Goal: Information Seeking & Learning: Learn about a topic

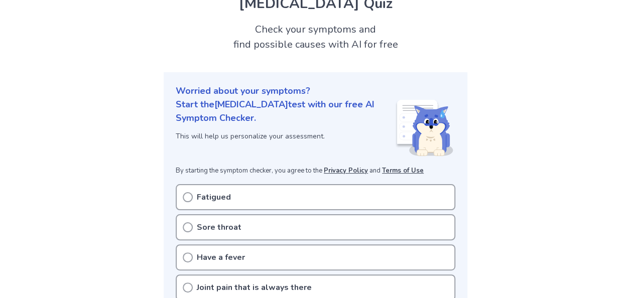
scroll to position [100, 0]
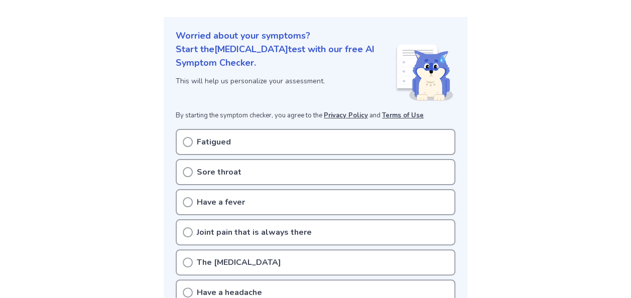
click at [269, 144] on div "Fatigued" at bounding box center [316, 142] width 280 height 26
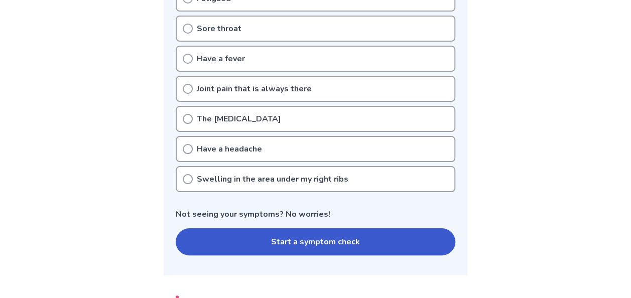
scroll to position [301, 0]
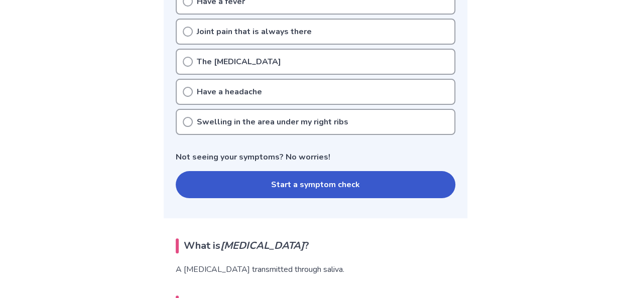
click at [269, 185] on button "Start a symptom check" at bounding box center [316, 184] width 280 height 27
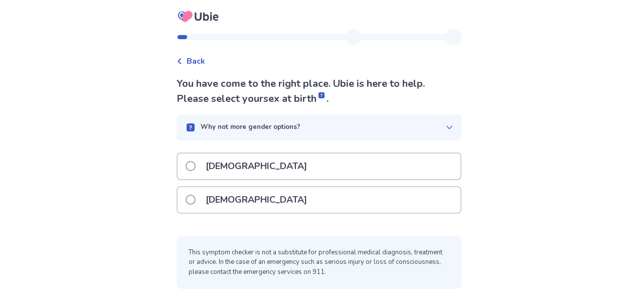
click at [190, 164] on div "[DEMOGRAPHIC_DATA]" at bounding box center [319, 167] width 283 height 26
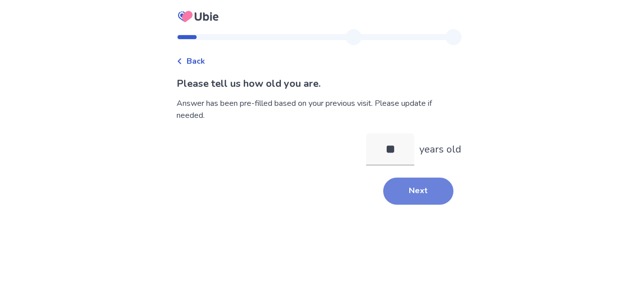
click at [412, 183] on button "Next" at bounding box center [418, 191] width 70 height 27
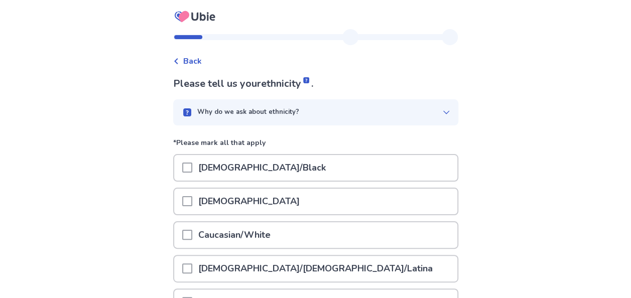
scroll to position [100, 0]
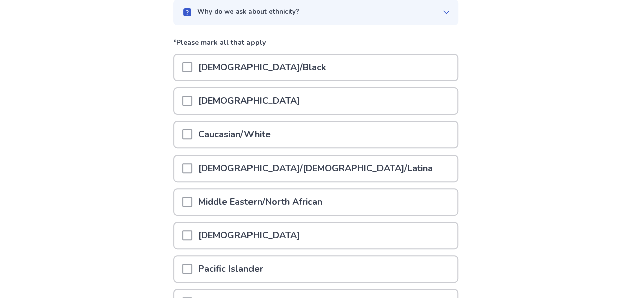
drag, startPoint x: 199, startPoint y: 104, endPoint x: 193, endPoint y: 108, distance: 7.2
click at [199, 104] on p "[DEMOGRAPHIC_DATA]" at bounding box center [248, 101] width 113 height 26
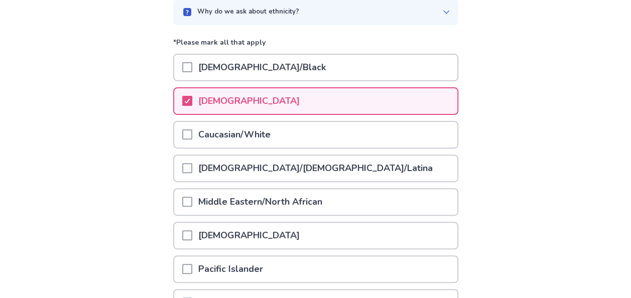
click at [192, 266] on span at bounding box center [187, 269] width 10 height 10
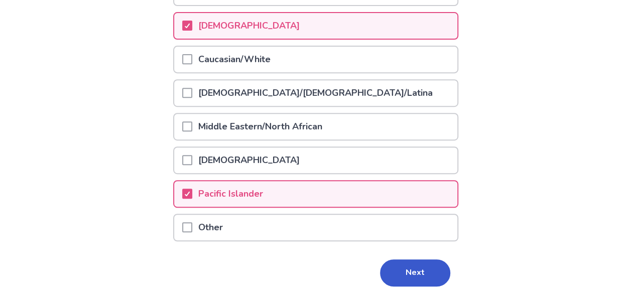
scroll to position [208, 0]
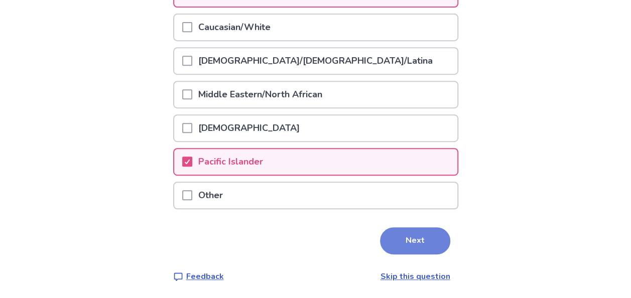
click at [400, 234] on button "Next" at bounding box center [415, 240] width 70 height 27
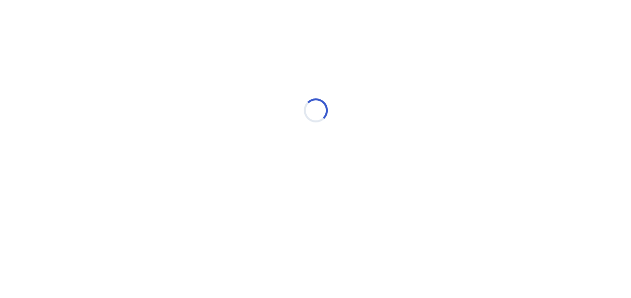
scroll to position [0, 0]
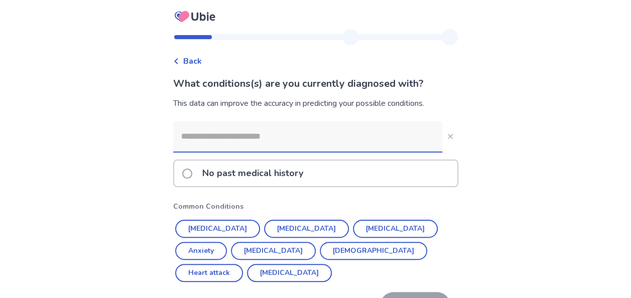
click at [244, 139] on input at bounding box center [307, 136] width 269 height 30
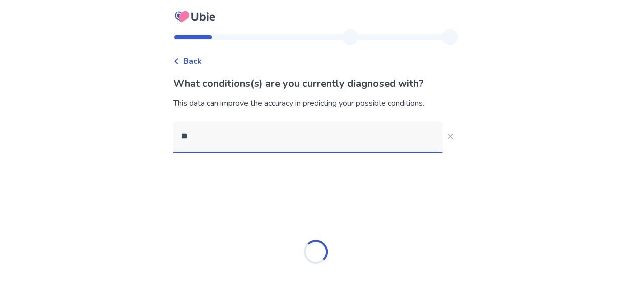
type input "***"
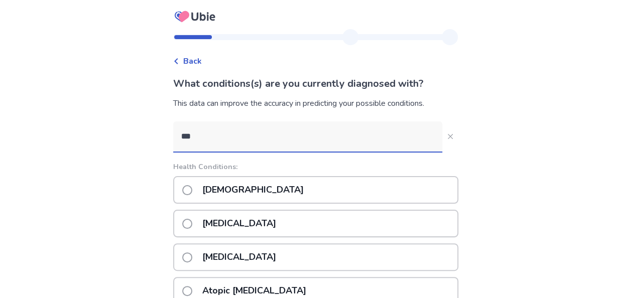
click at [231, 184] on p "Asthma" at bounding box center [252, 190] width 113 height 26
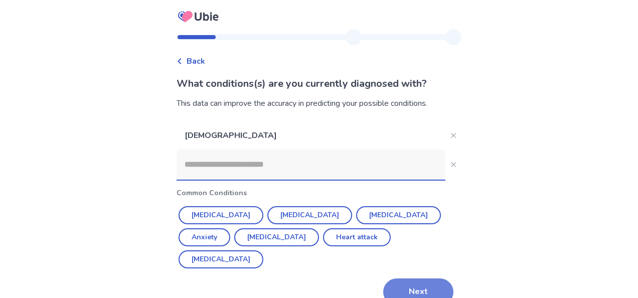
click at [397, 279] on button "Next" at bounding box center [418, 292] width 70 height 27
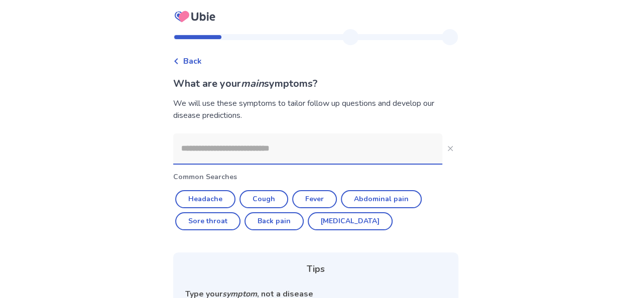
scroll to position [100, 0]
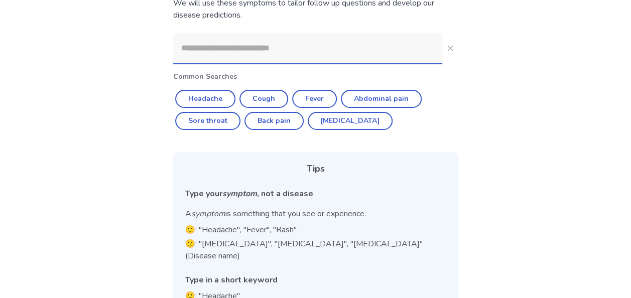
click at [267, 59] on input at bounding box center [307, 48] width 269 height 30
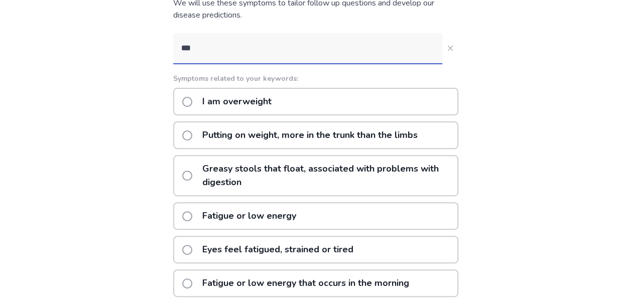
type input "***"
click at [197, 219] on label "Fatigue or low energy" at bounding box center [242, 216] width 120 height 26
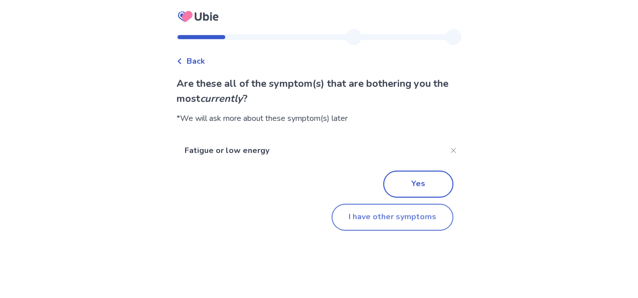
click at [400, 218] on button "I have other symptoms" at bounding box center [393, 217] width 122 height 27
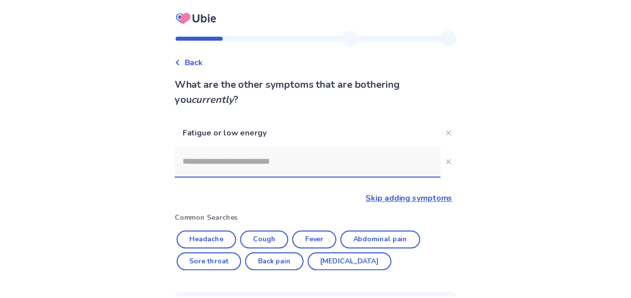
scroll to position [100, 0]
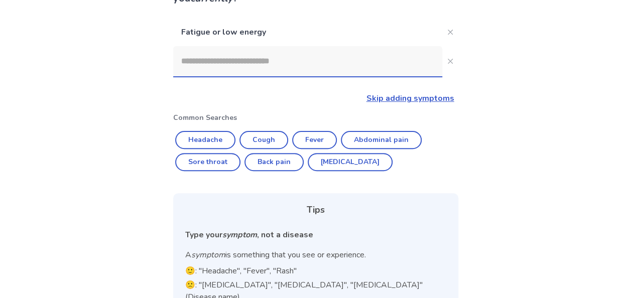
click at [264, 64] on input at bounding box center [307, 61] width 269 height 30
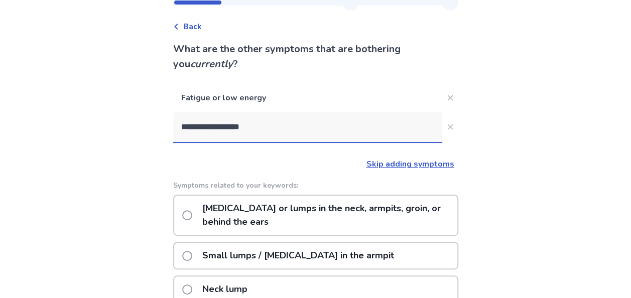
scroll to position [50, 0]
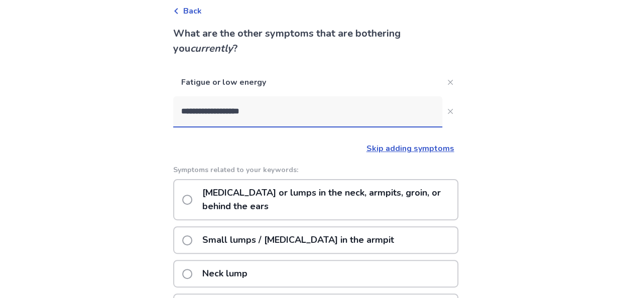
type input "**********"
click at [198, 200] on label "Swollen lymph nodes or lumps in the neck, armpits, groin, or behind the ears" at bounding box center [319, 199] width 275 height 39
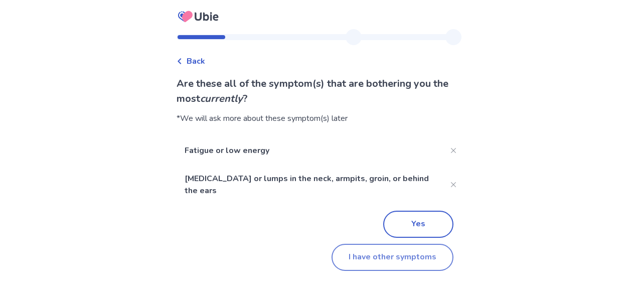
click at [393, 248] on button "I have other symptoms" at bounding box center [393, 257] width 122 height 27
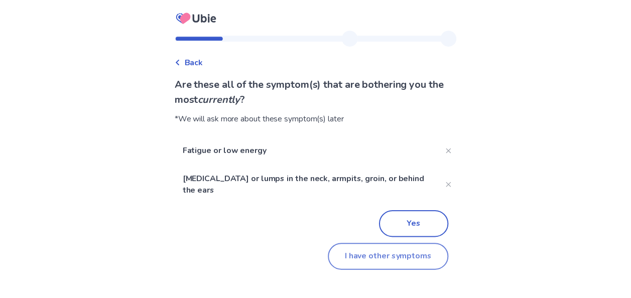
scroll to position [50, 0]
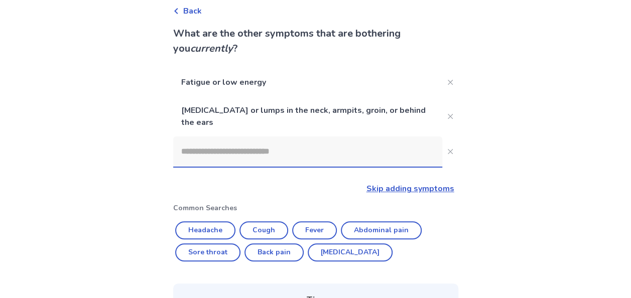
click at [268, 139] on input at bounding box center [307, 152] width 269 height 30
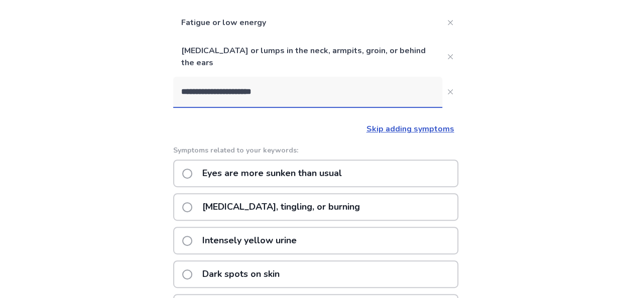
scroll to position [100, 0]
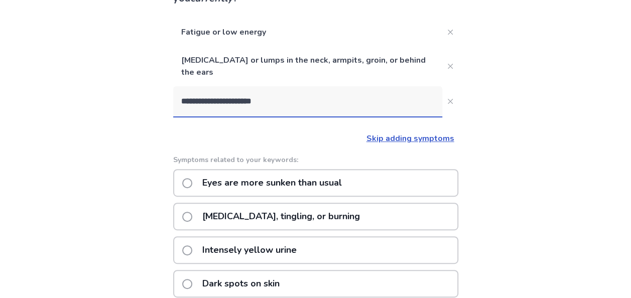
type input "**********"
click at [193, 188] on label "Eyes are more sunken than usual" at bounding box center [265, 183] width 166 height 26
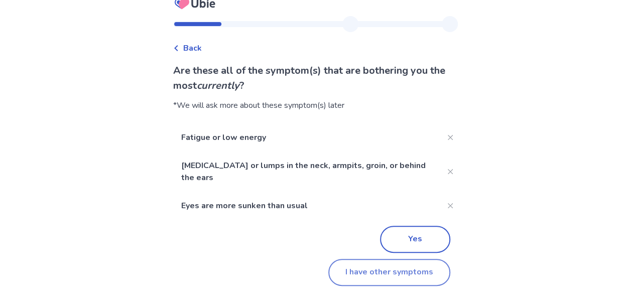
click at [355, 267] on button "I have other symptoms" at bounding box center [389, 272] width 122 height 27
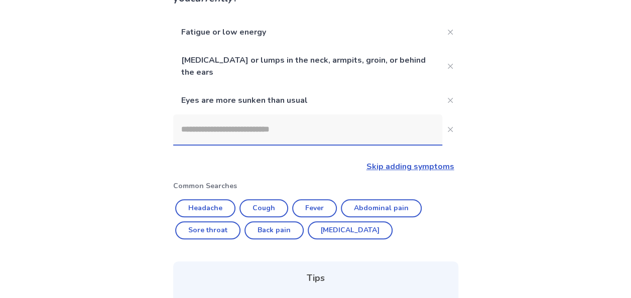
click at [257, 124] on input at bounding box center [307, 129] width 269 height 30
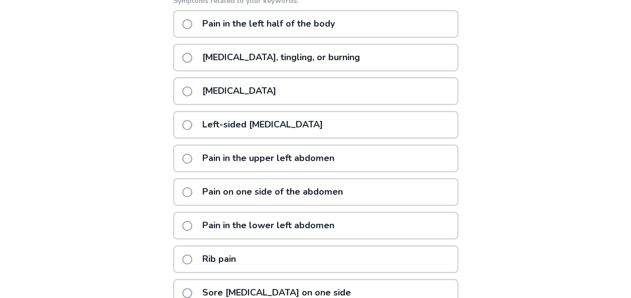
scroll to position [301, 0]
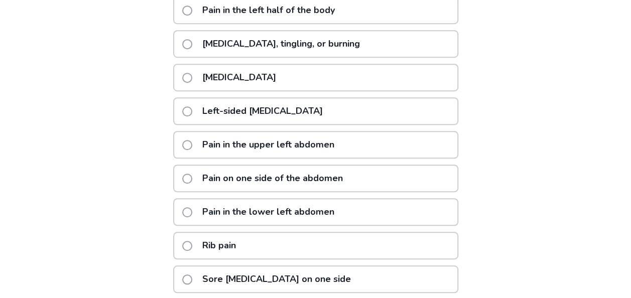
type input "**********"
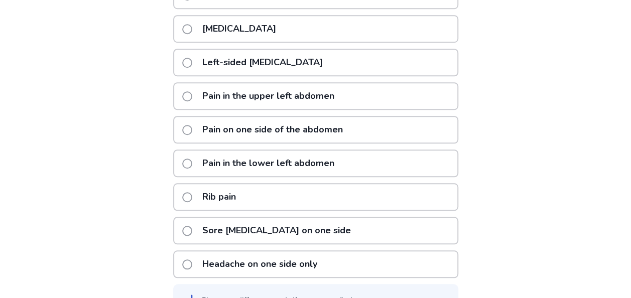
scroll to position [351, 0]
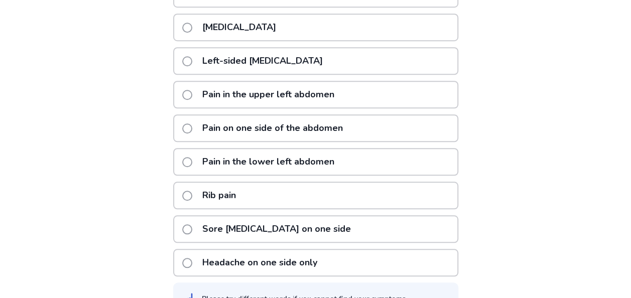
click at [188, 165] on label "Pain in the lower left abdomen" at bounding box center [261, 162] width 158 height 26
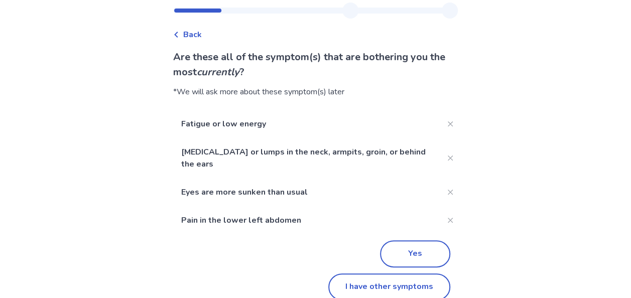
scroll to position [41, 0]
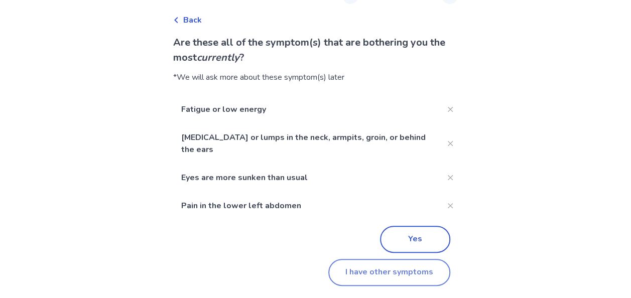
click at [379, 282] on button "I have other symptoms" at bounding box center [389, 272] width 122 height 27
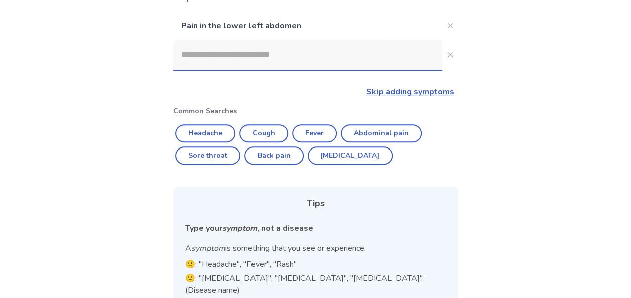
scroll to position [204, 0]
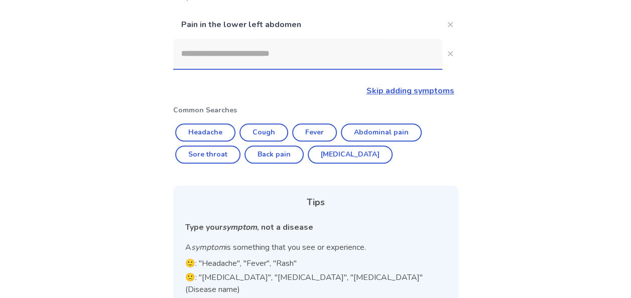
click at [221, 60] on input at bounding box center [307, 54] width 269 height 30
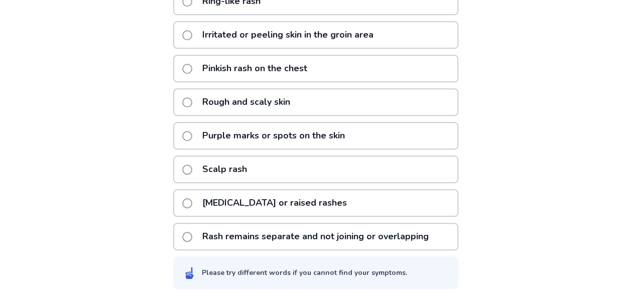
scroll to position [422, 0]
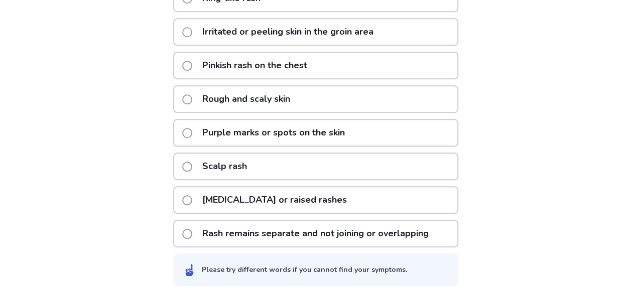
type input "****"
click at [192, 232] on span at bounding box center [187, 234] width 10 height 10
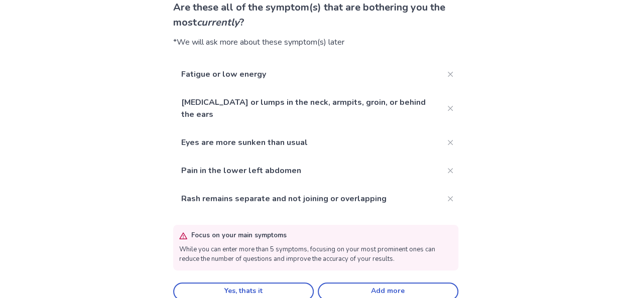
scroll to position [90, 0]
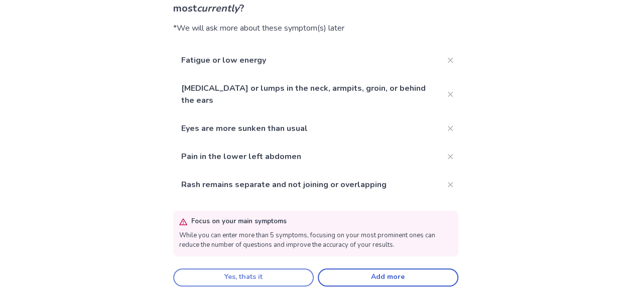
click at [258, 272] on button "Yes, thats it" at bounding box center [243, 277] width 141 height 18
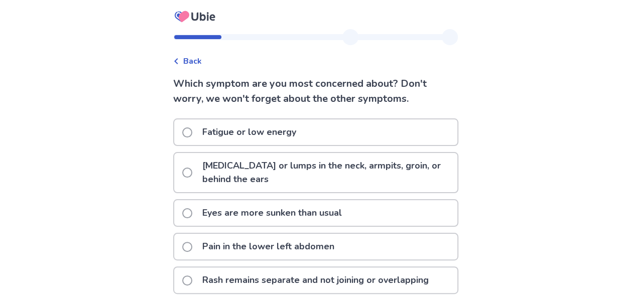
scroll to position [14, 0]
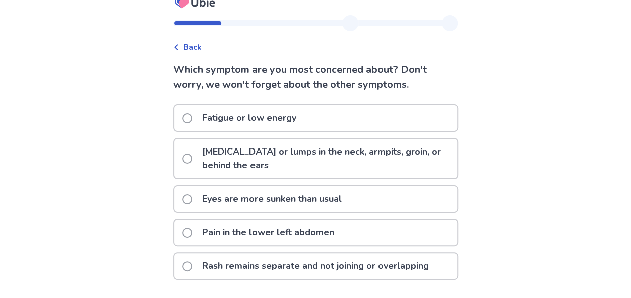
click at [190, 161] on span at bounding box center [187, 159] width 10 height 10
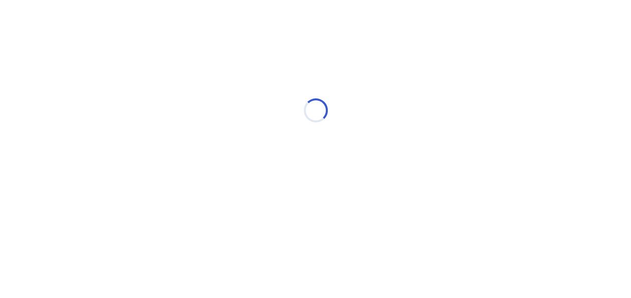
scroll to position [0, 0]
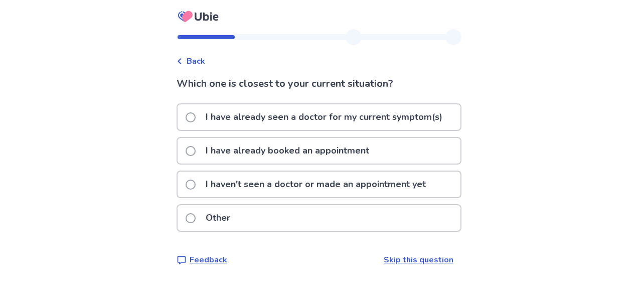
click at [194, 187] on span at bounding box center [191, 185] width 10 height 10
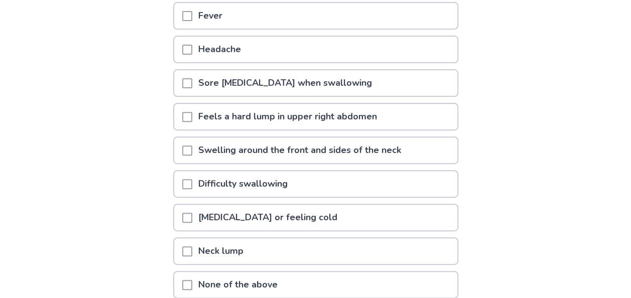
scroll to position [156, 0]
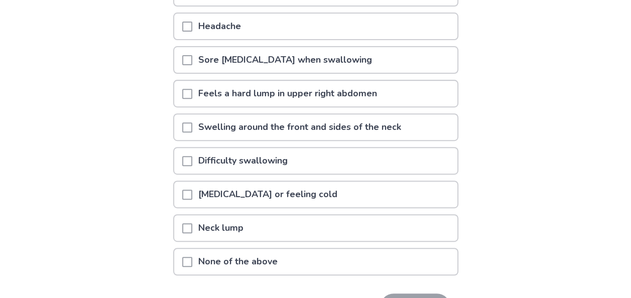
click at [190, 196] on span at bounding box center [187, 195] width 10 height 10
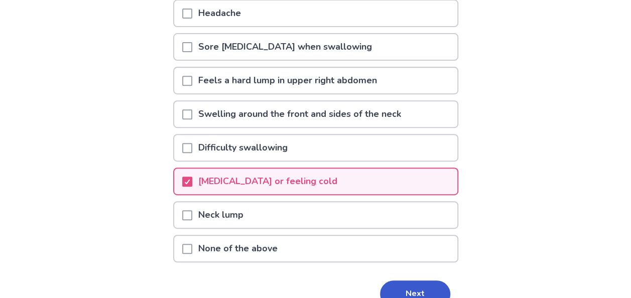
scroll to position [223, 0]
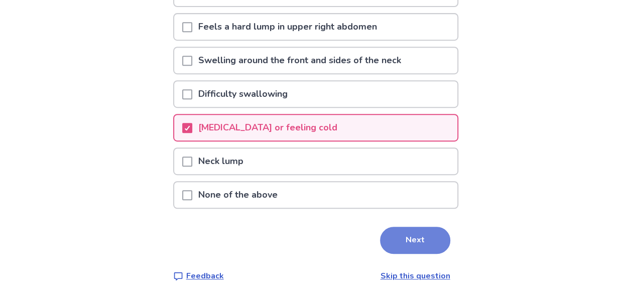
click at [412, 246] on button "Next" at bounding box center [415, 240] width 70 height 27
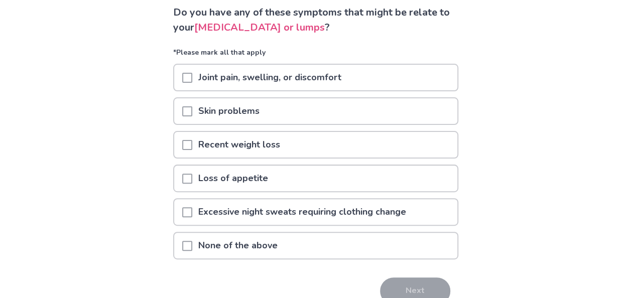
scroll to position [72, 0]
click at [192, 247] on span at bounding box center [187, 245] width 10 height 10
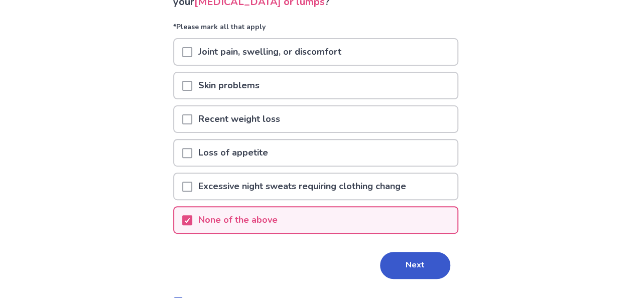
scroll to position [99, 0]
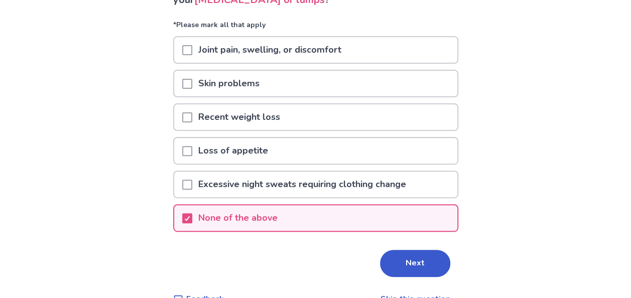
click at [187, 221] on div "None of the above" at bounding box center [315, 218] width 283 height 26
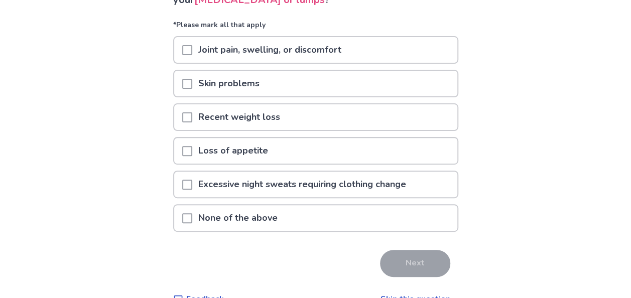
click at [188, 49] on span at bounding box center [187, 50] width 10 height 10
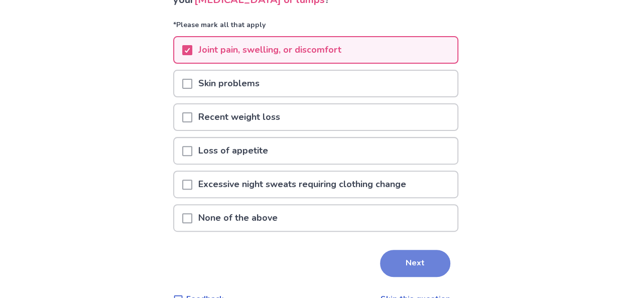
click at [389, 259] on button "Next" at bounding box center [415, 263] width 70 height 27
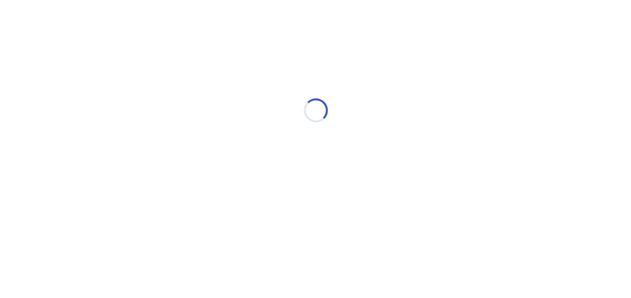
scroll to position [0, 0]
select select "*"
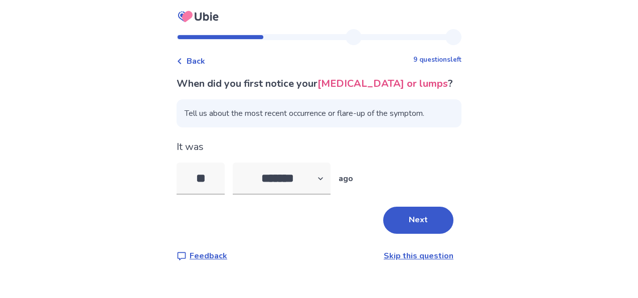
type input "**"
click at [129, 203] on div "Back 9 questions left When did you first notice your swollen lymph nodes or lum…" at bounding box center [319, 149] width 638 height 298
click at [424, 229] on button "Next" at bounding box center [418, 220] width 70 height 27
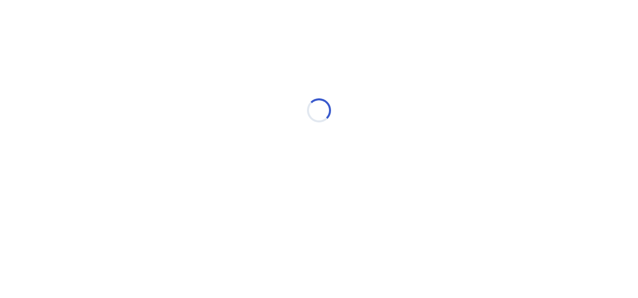
select select "*"
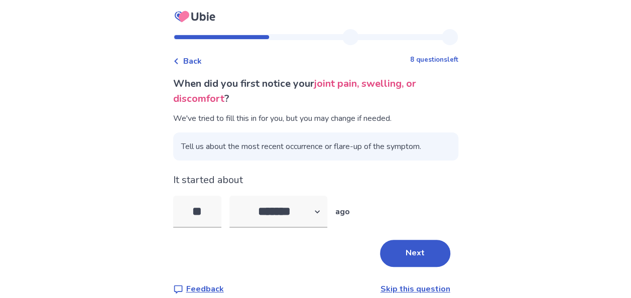
scroll to position [13, 0]
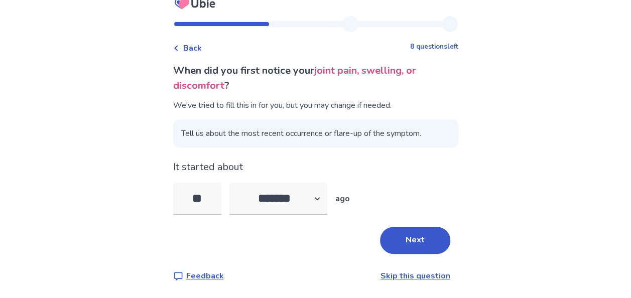
type input "*"
click at [260, 228] on div "Next" at bounding box center [315, 240] width 285 height 27
click at [418, 233] on button "Next" at bounding box center [415, 240] width 70 height 27
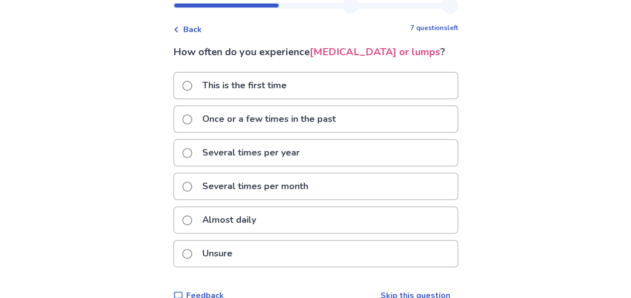
scroll to position [34, 0]
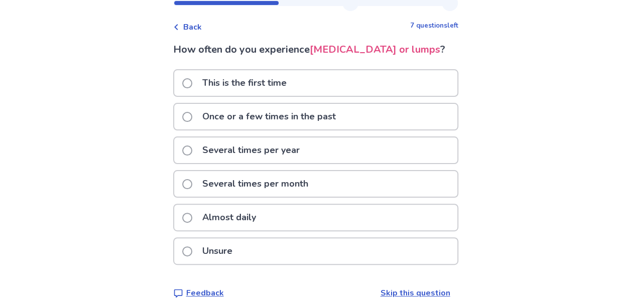
click at [192, 122] on span at bounding box center [187, 117] width 10 height 10
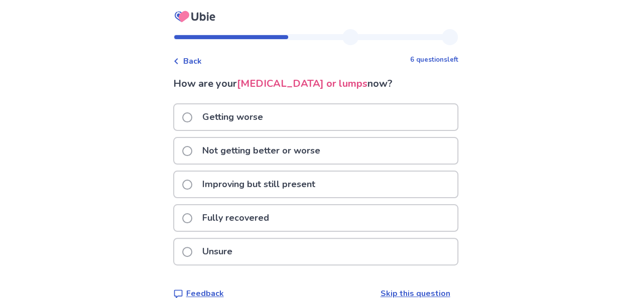
click at [192, 185] on span at bounding box center [187, 185] width 10 height 10
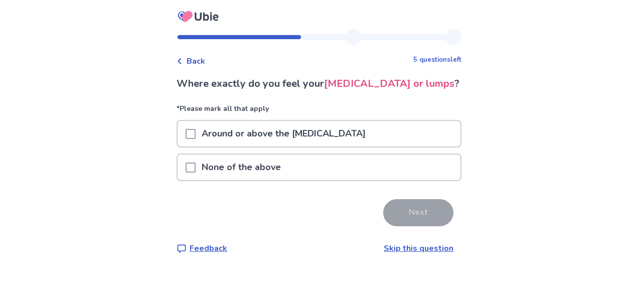
click at [208, 175] on p "None of the above" at bounding box center [241, 168] width 91 height 26
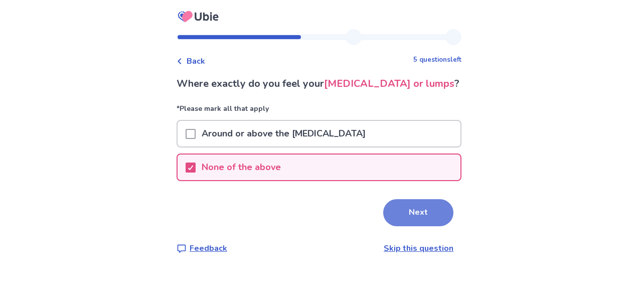
click at [414, 225] on button "Next" at bounding box center [418, 212] width 70 height 27
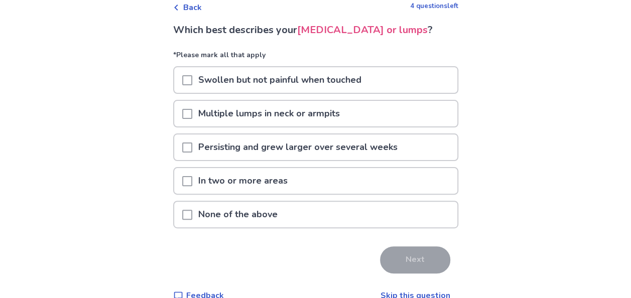
scroll to position [53, 0]
click at [190, 86] on span at bounding box center [187, 81] width 10 height 10
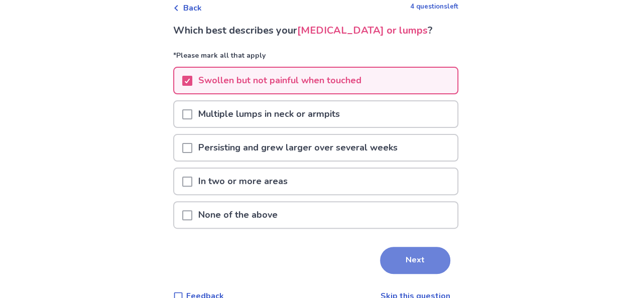
click at [417, 274] on button "Next" at bounding box center [415, 260] width 70 height 27
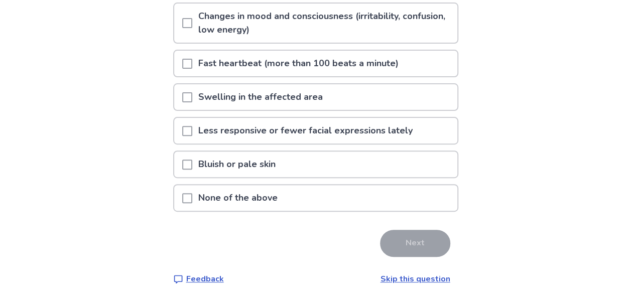
scroll to position [120, 0]
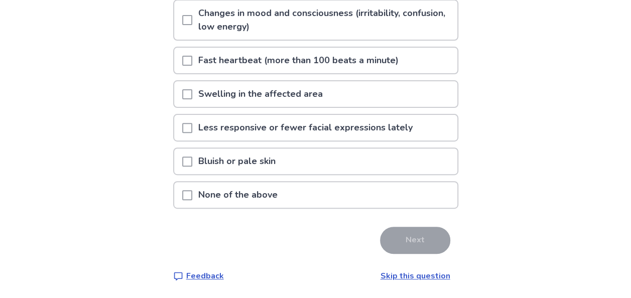
click at [239, 194] on p "None of the above" at bounding box center [237, 195] width 91 height 26
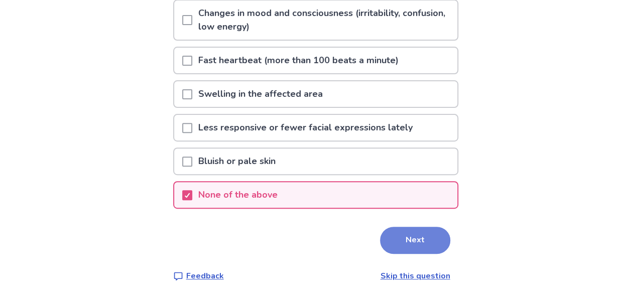
click at [416, 245] on button "Next" at bounding box center [415, 240] width 70 height 27
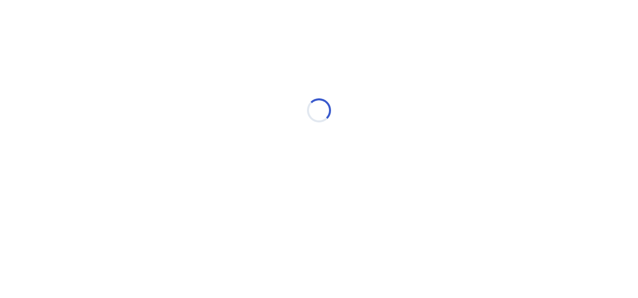
select select "*"
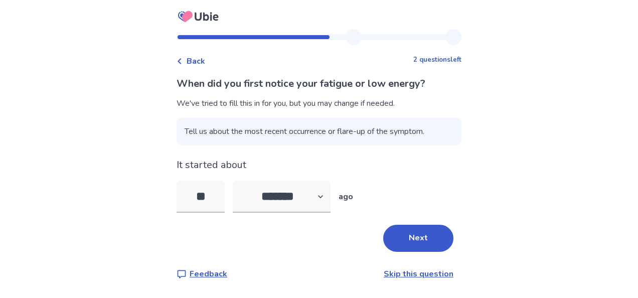
type input "**"
click at [476, 195] on div "Back 2 questions left When did you first notice your fatigue or low energy? We'…" at bounding box center [319, 149] width 638 height 298
click at [411, 246] on button "Next" at bounding box center [418, 238] width 70 height 27
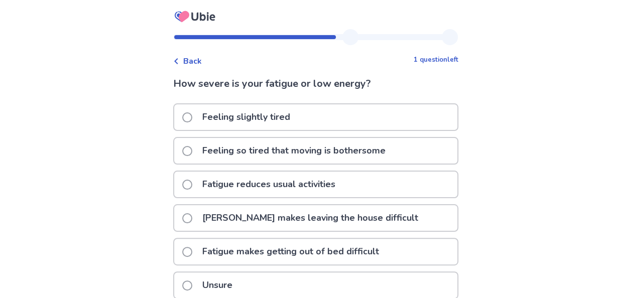
click at [190, 119] on span at bounding box center [187, 117] width 10 height 10
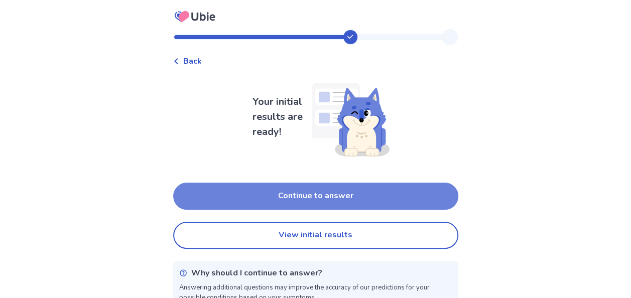
click at [366, 200] on button "Continue to answer" at bounding box center [315, 196] width 285 height 27
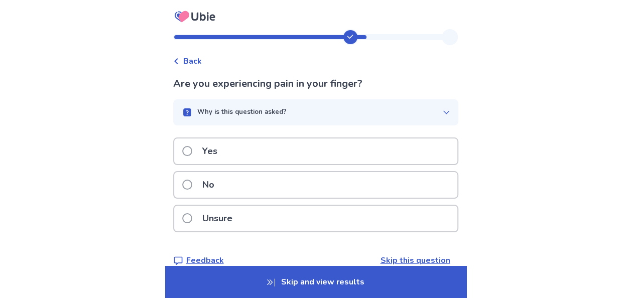
click at [350, 188] on div "No" at bounding box center [315, 185] width 283 height 26
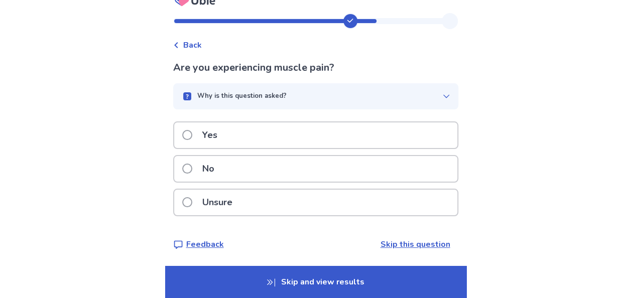
click at [211, 137] on p "Yes" at bounding box center [209, 135] width 27 height 26
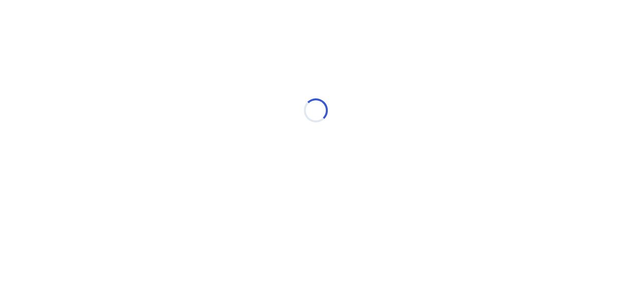
scroll to position [0, 0]
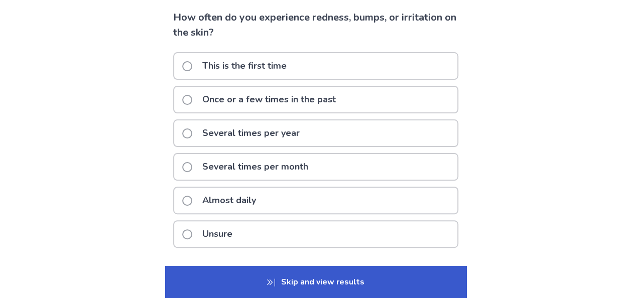
scroll to position [68, 0]
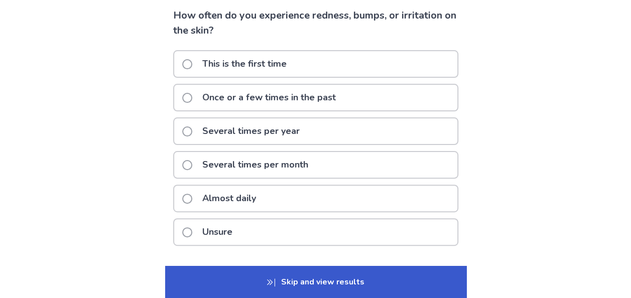
click at [198, 97] on label "Once or a few times in the past" at bounding box center [262, 98] width 160 height 26
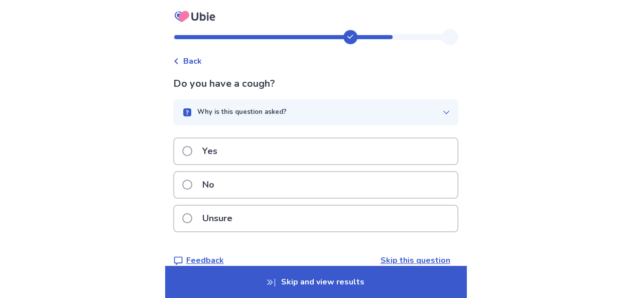
click at [249, 178] on div "No" at bounding box center [315, 185] width 283 height 26
click at [220, 193] on p "No" at bounding box center [208, 185] width 24 height 26
click at [223, 158] on p "Yes" at bounding box center [209, 152] width 27 height 26
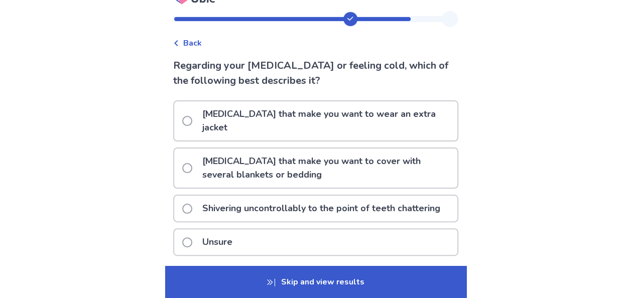
scroll to position [23, 0]
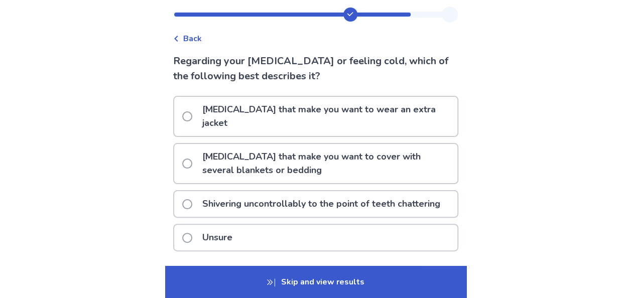
click at [238, 227] on p "Unsure" at bounding box center [217, 238] width 42 height 26
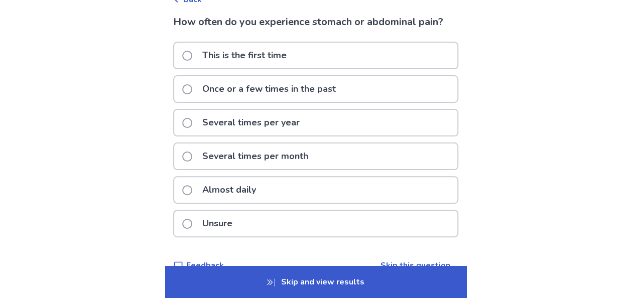
scroll to position [62, 0]
click at [237, 84] on p "Once or a few times in the past" at bounding box center [269, 89] width 146 height 26
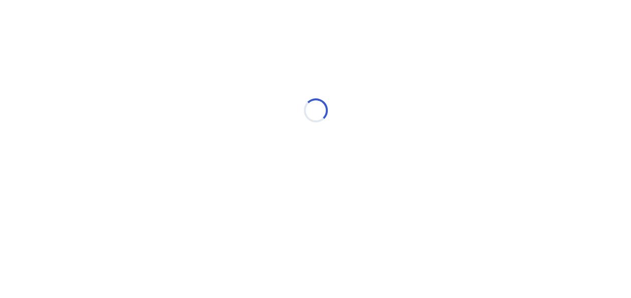
scroll to position [0, 0]
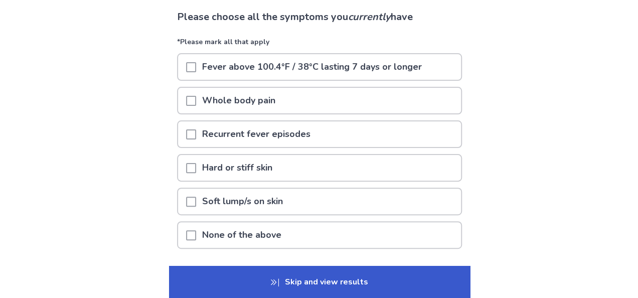
scroll to position [67, 0]
click at [191, 206] on div at bounding box center [187, 201] width 10 height 26
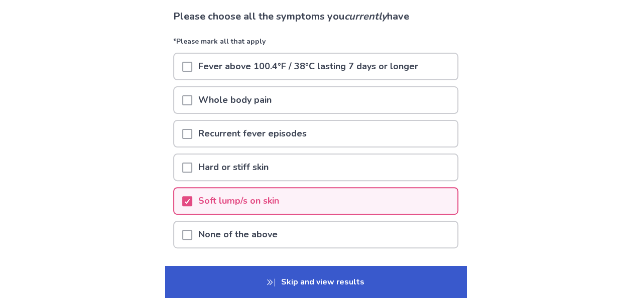
click at [192, 105] on div at bounding box center [187, 100] width 10 height 26
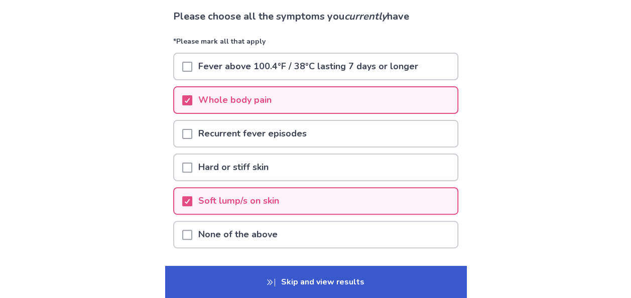
click at [207, 275] on p "Skip and view results" at bounding box center [315, 282] width 301 height 32
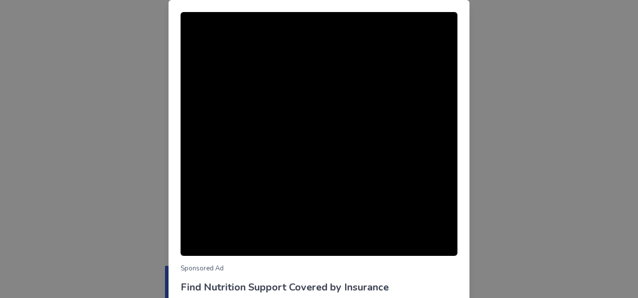
scroll to position [119, 0]
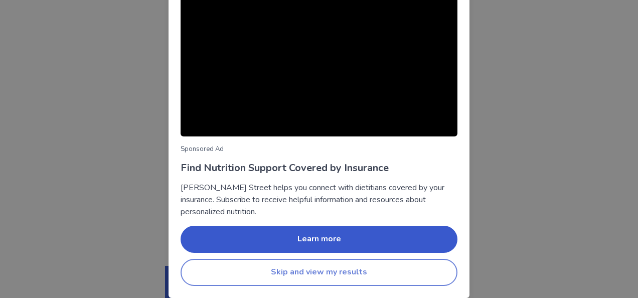
click at [320, 275] on button "Skip and view my results" at bounding box center [319, 272] width 277 height 27
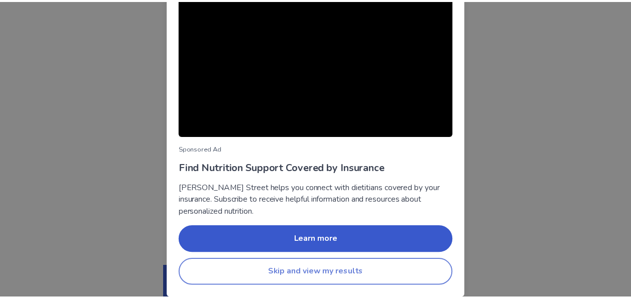
scroll to position [0, 0]
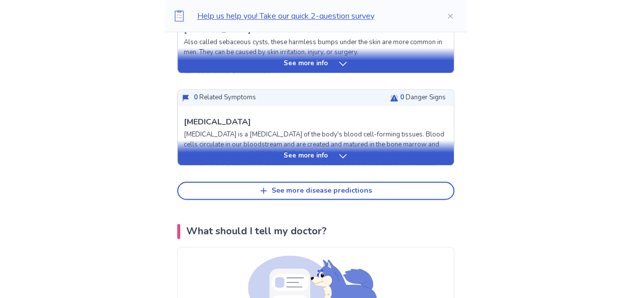
scroll to position [521, 0]
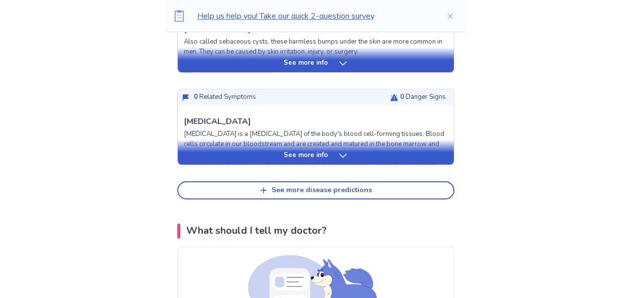
click at [338, 151] on icon at bounding box center [343, 156] width 10 height 10
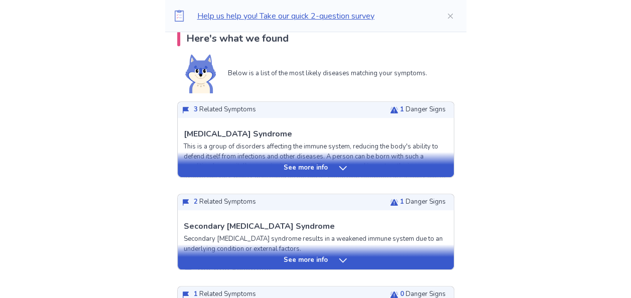
scroll to position [216, 0]
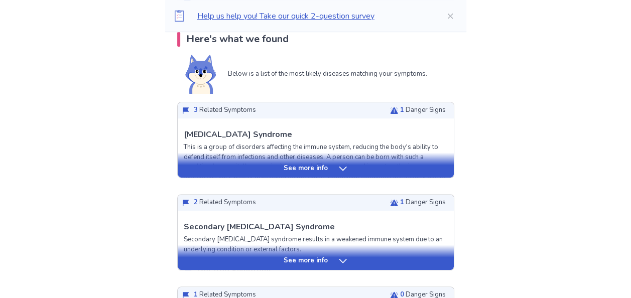
click at [319, 163] on div "See more info" at bounding box center [316, 165] width 276 height 25
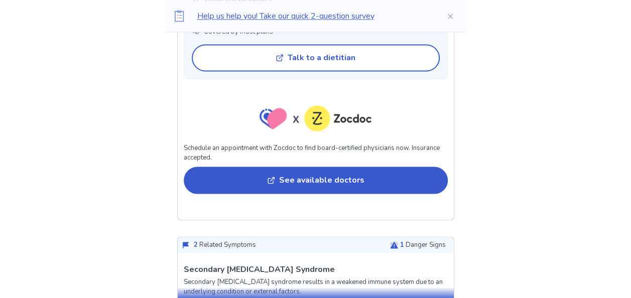
scroll to position [1019, 0]
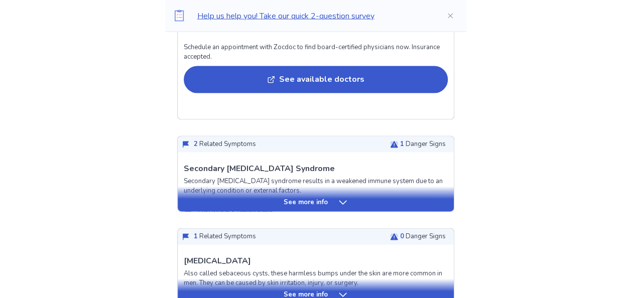
click at [254, 208] on div "See more info" at bounding box center [316, 203] width 276 height 10
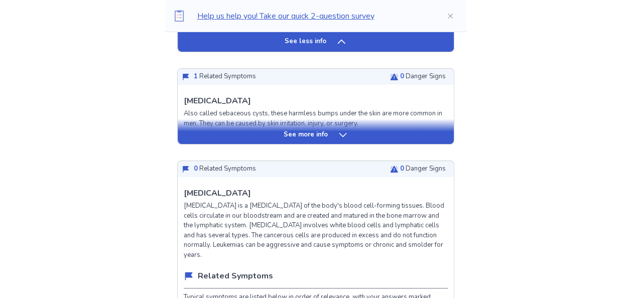
scroll to position [1923, 0]
click at [318, 140] on p "See more info" at bounding box center [306, 134] width 44 height 10
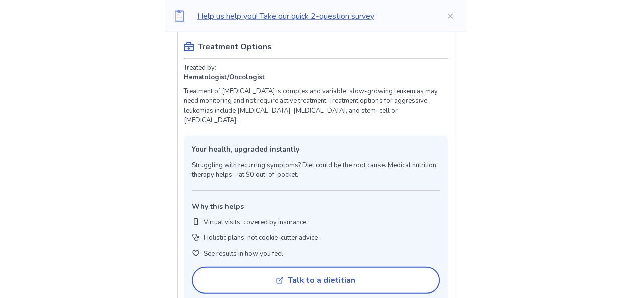
scroll to position [3227, 0]
